Goal: Navigation & Orientation: Find specific page/section

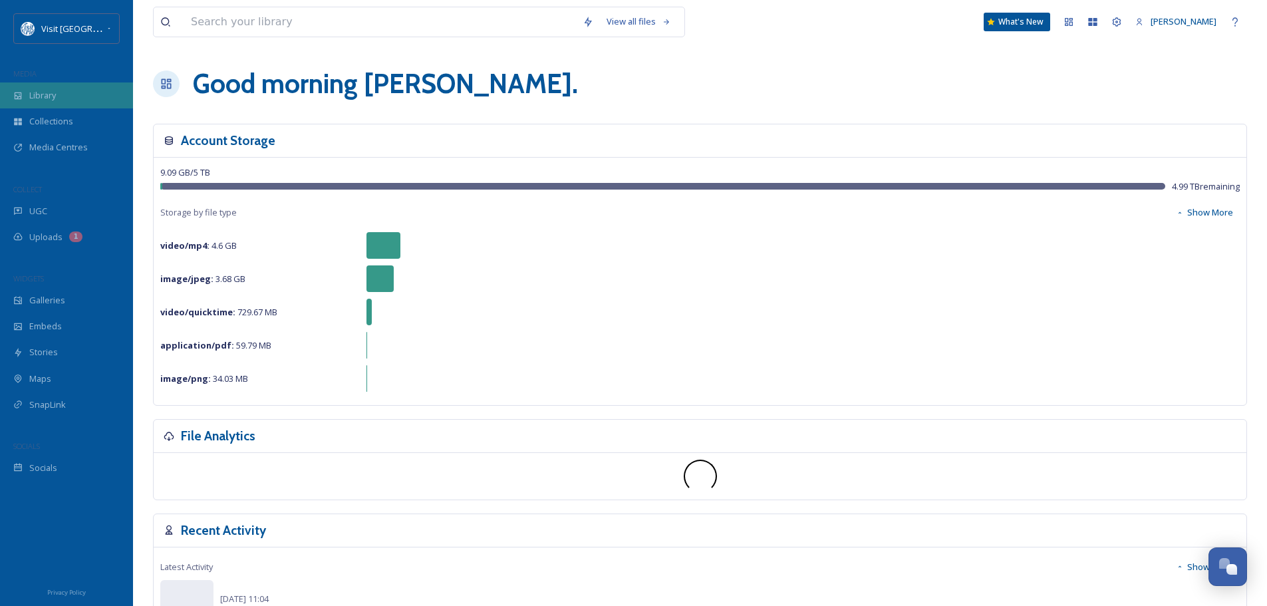
click at [35, 87] on div "Library" at bounding box center [66, 95] width 133 height 26
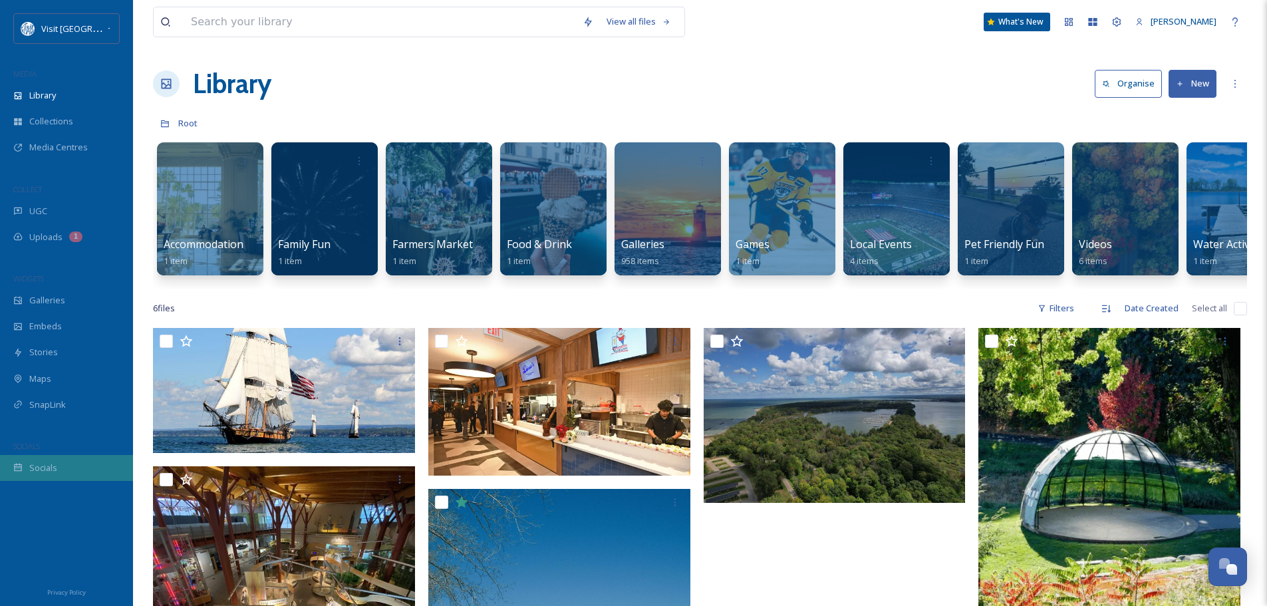
click at [13, 464] on div "Socials" at bounding box center [66, 468] width 133 height 26
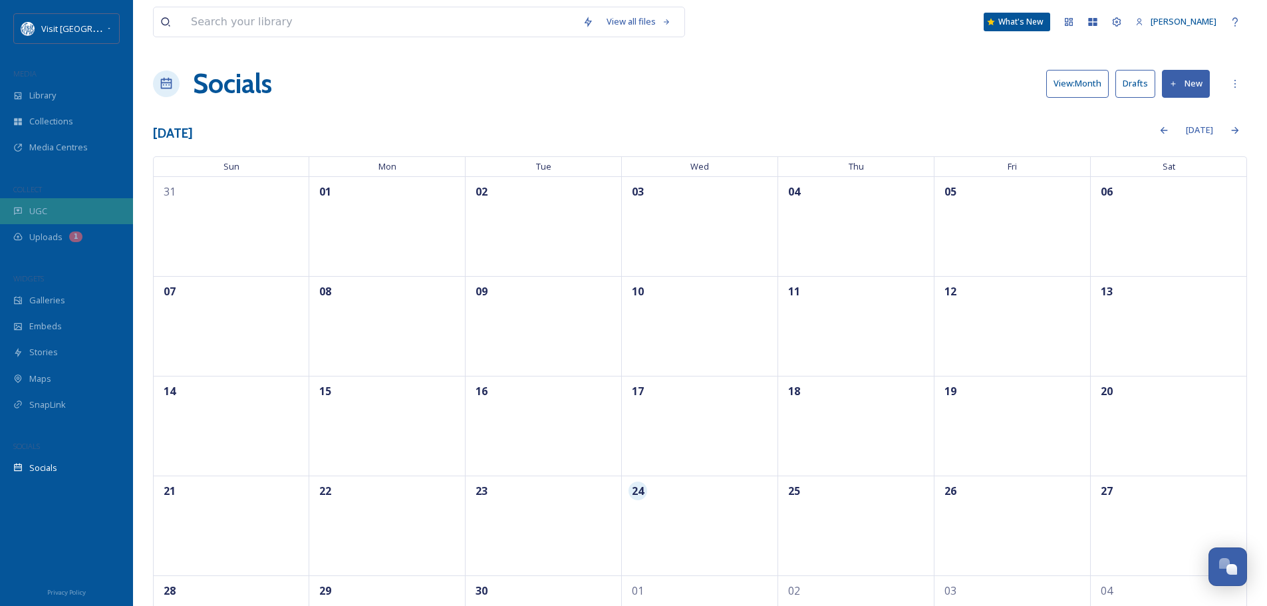
click at [47, 212] on div "UGC" at bounding box center [66, 211] width 133 height 26
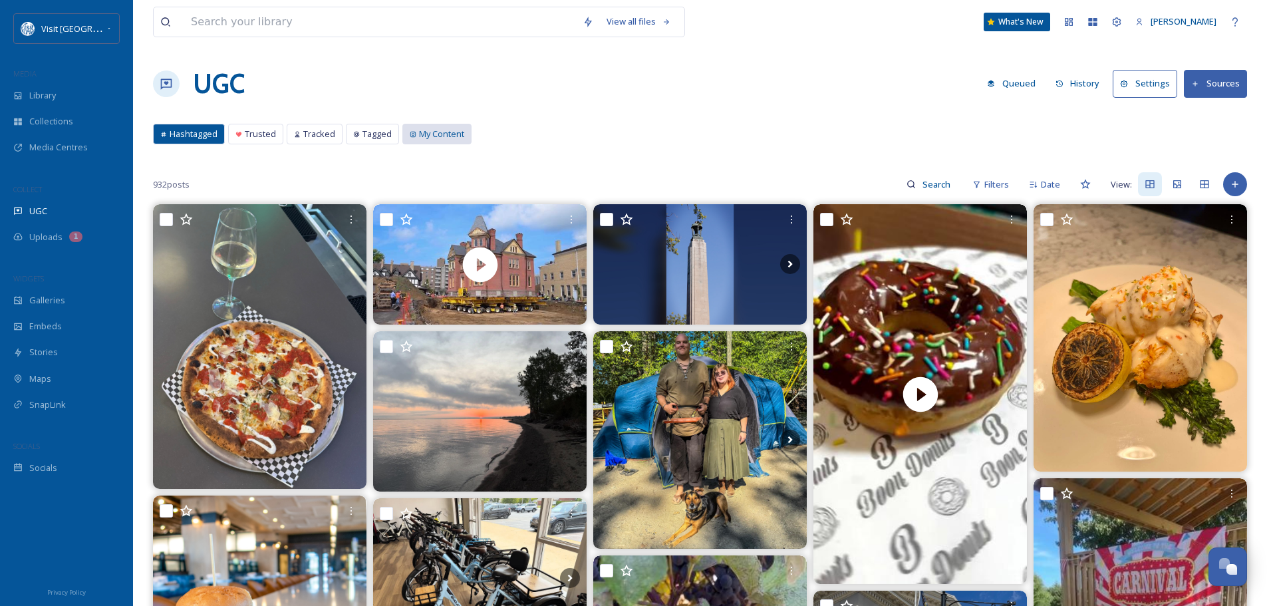
click at [437, 137] on span "My Content" at bounding box center [441, 134] width 45 height 13
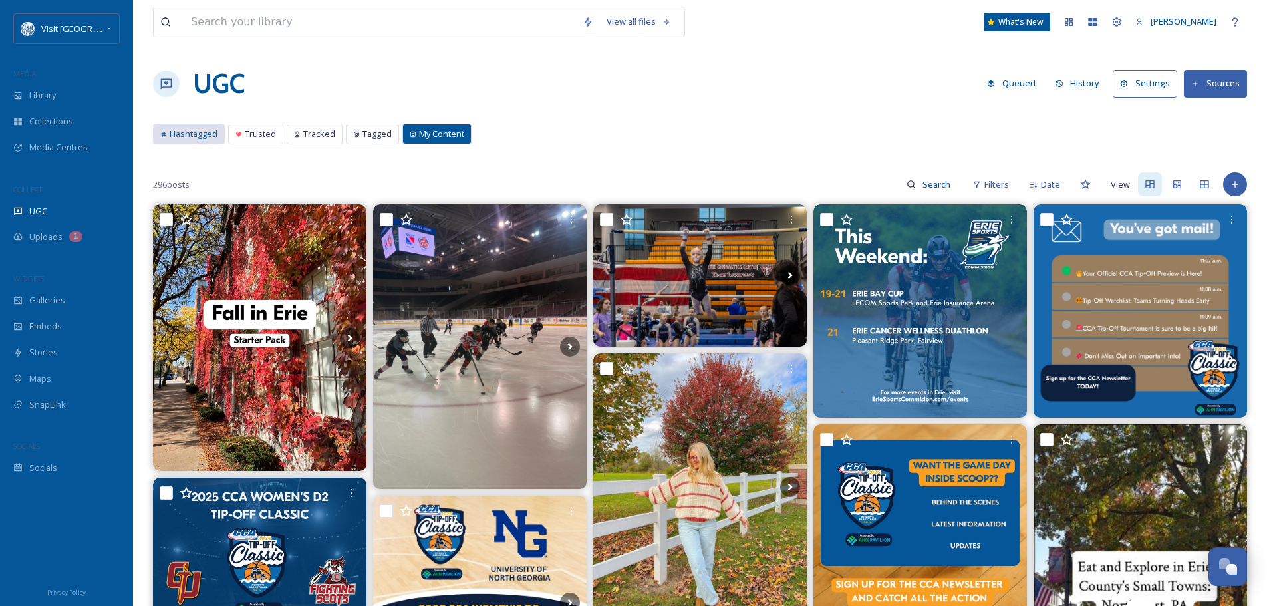
click at [182, 134] on span "Hashtagged" at bounding box center [194, 134] width 48 height 13
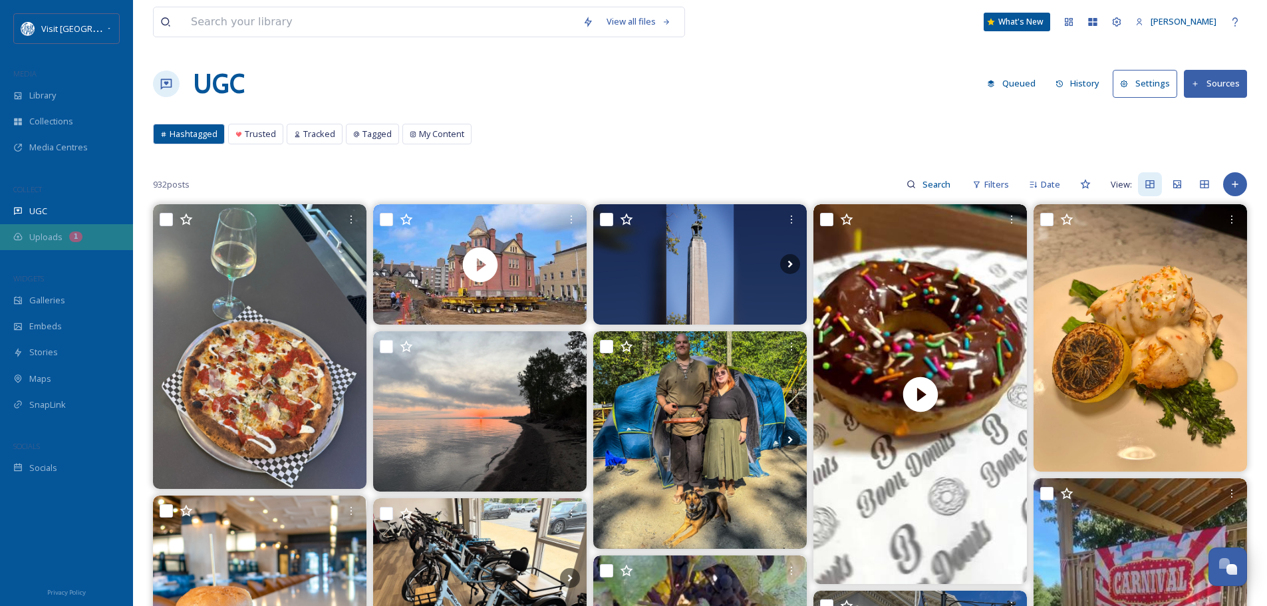
click at [34, 237] on span "Uploads" at bounding box center [45, 237] width 33 height 13
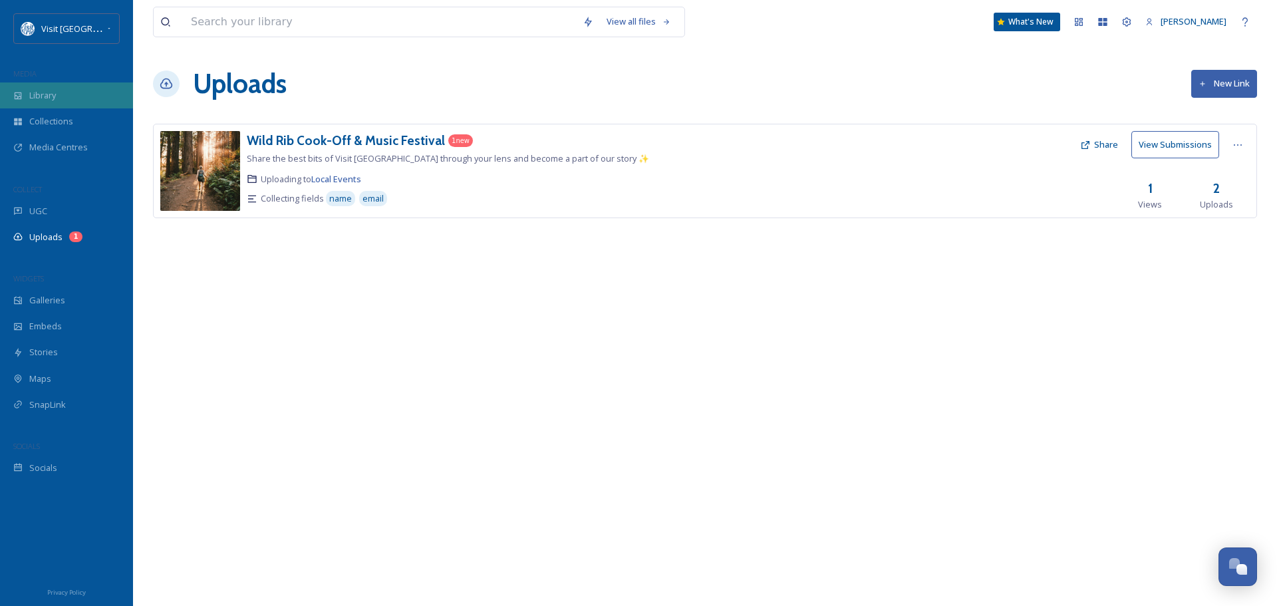
click at [55, 92] on span "Library" at bounding box center [42, 95] width 27 height 13
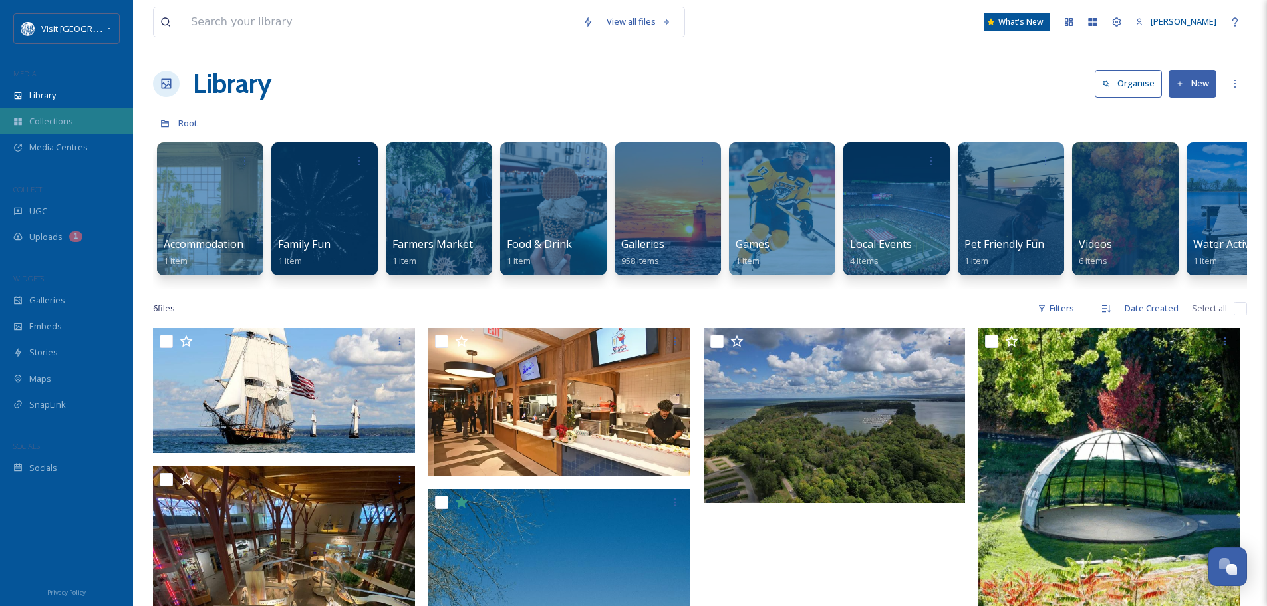
click at [42, 115] on span "Collections" at bounding box center [51, 121] width 44 height 13
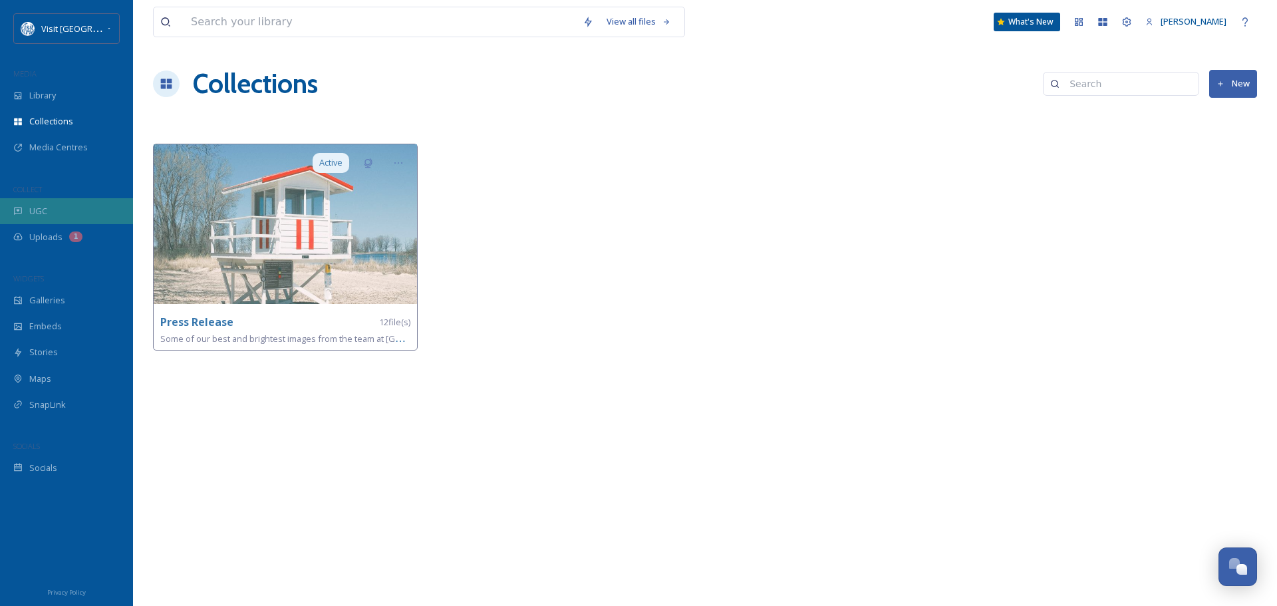
click at [34, 210] on span "UGC" at bounding box center [38, 211] width 18 height 13
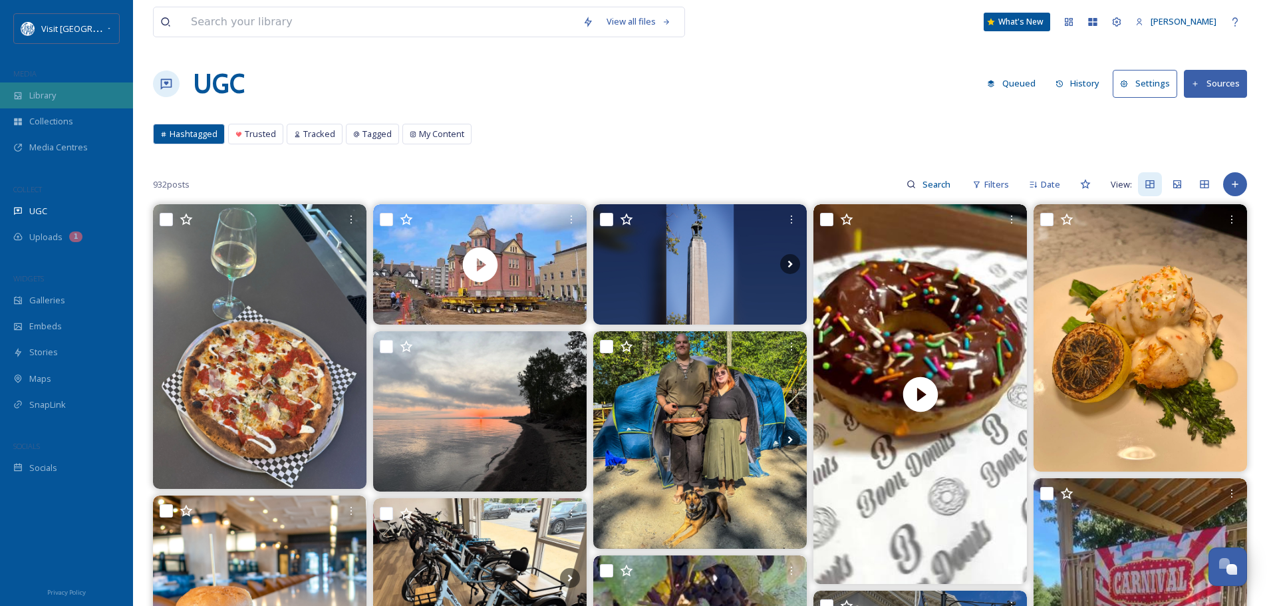
click at [42, 94] on span "Library" at bounding box center [42, 95] width 27 height 13
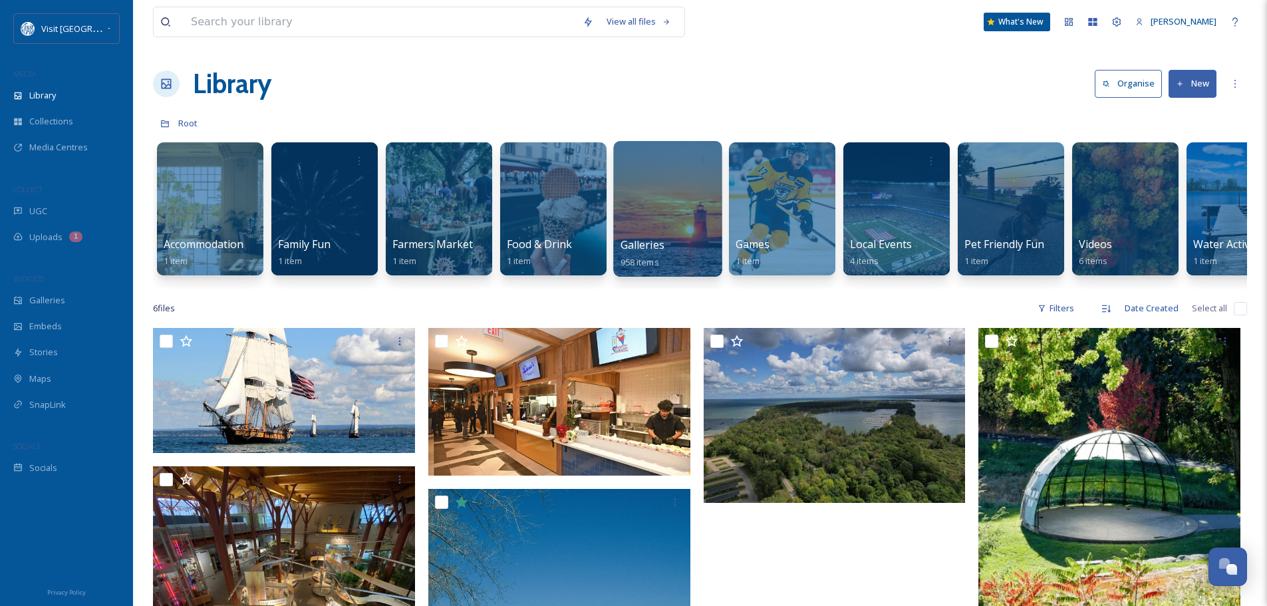
click at [677, 240] on div "Galleries 958 items" at bounding box center [668, 253] width 95 height 33
